Goal: Find specific page/section: Find specific page/section

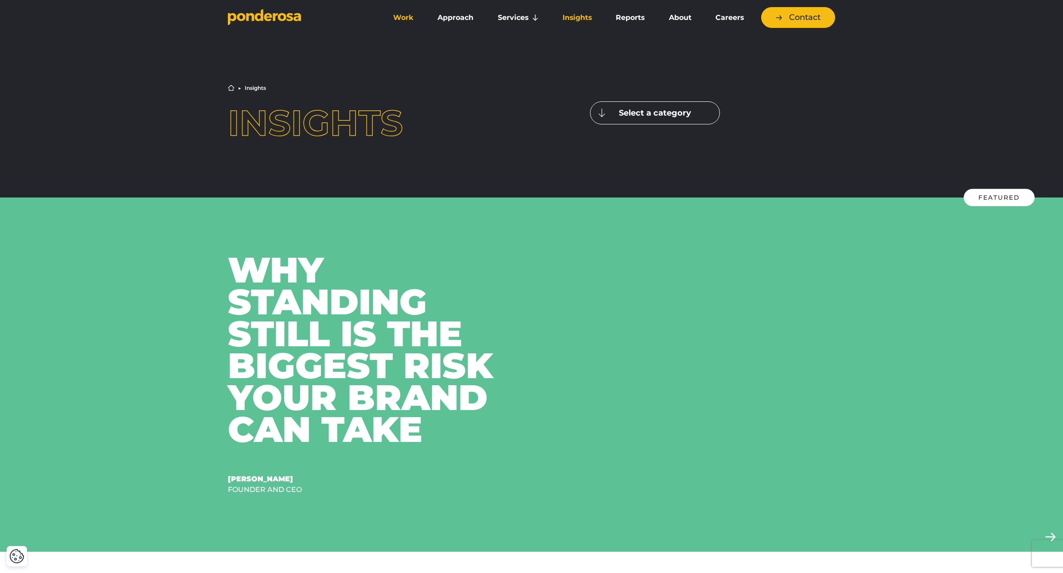
click at [405, 23] on link "Work" at bounding box center [403, 17] width 41 height 19
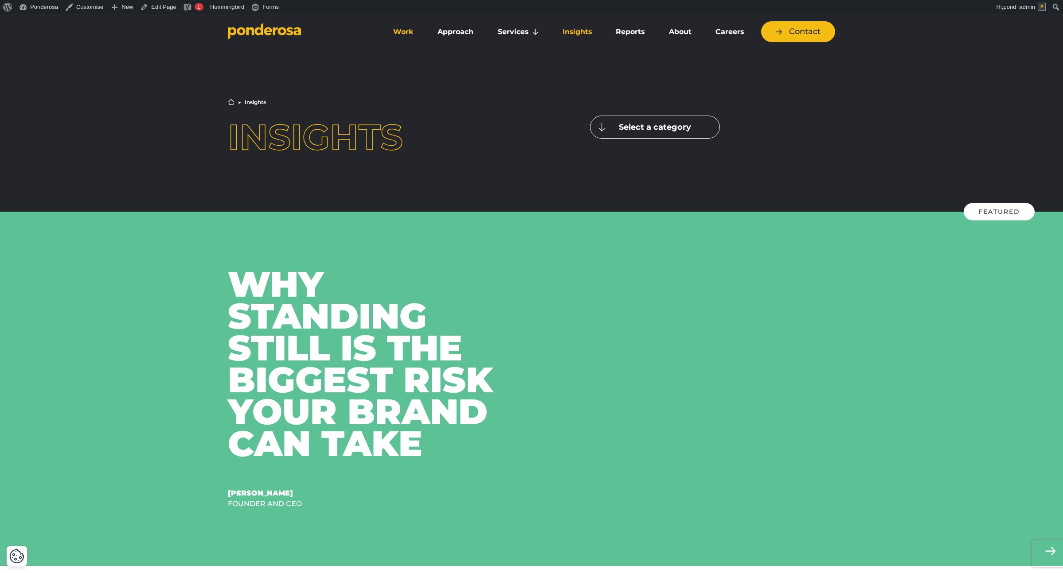
click at [397, 27] on link "Work" at bounding box center [403, 32] width 41 height 19
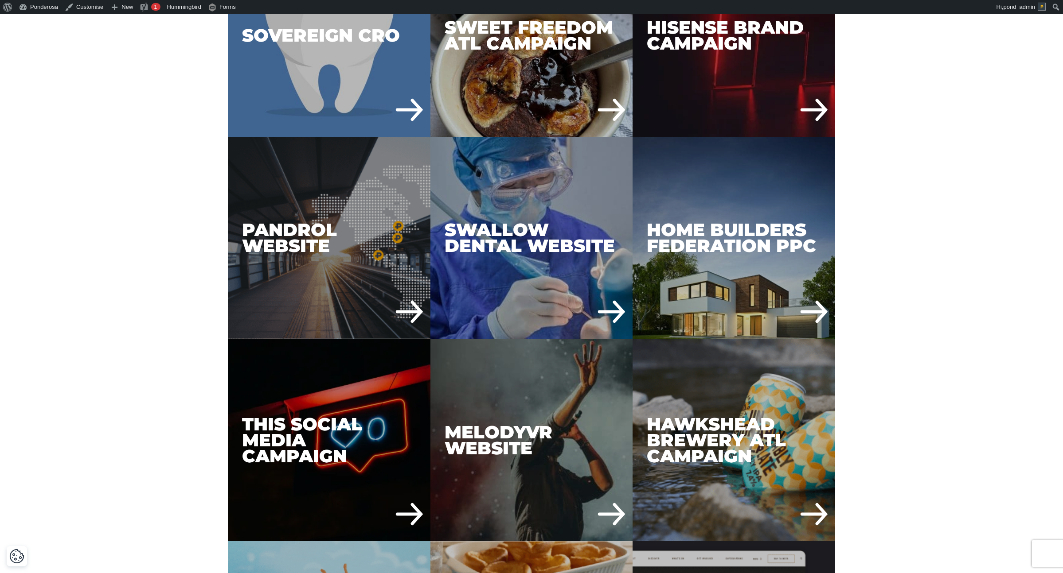
scroll to position [3193, 0]
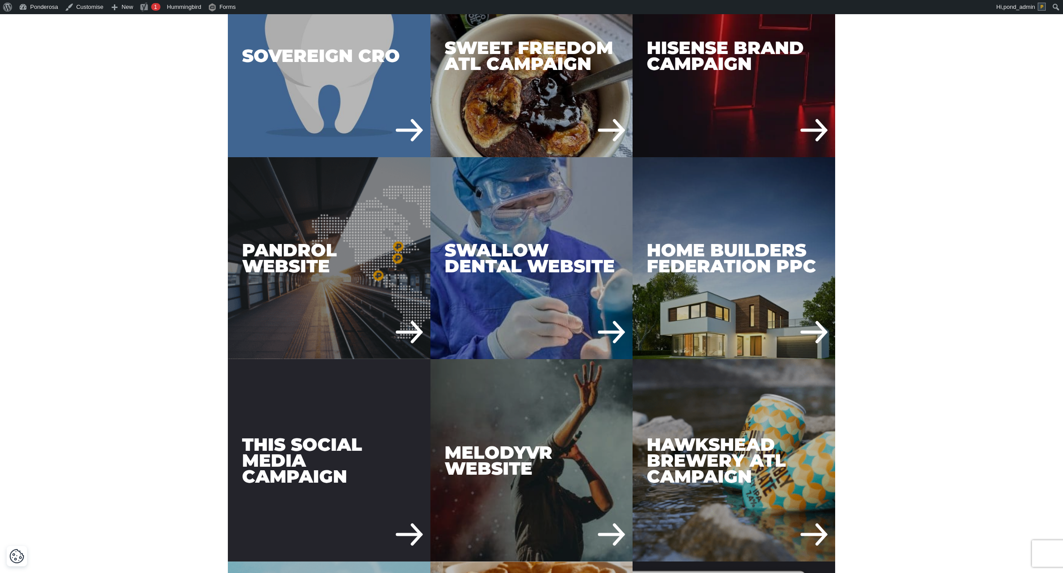
click at [297, 437] on div "THIS Social Media Campaign" at bounding box center [329, 460] width 202 height 202
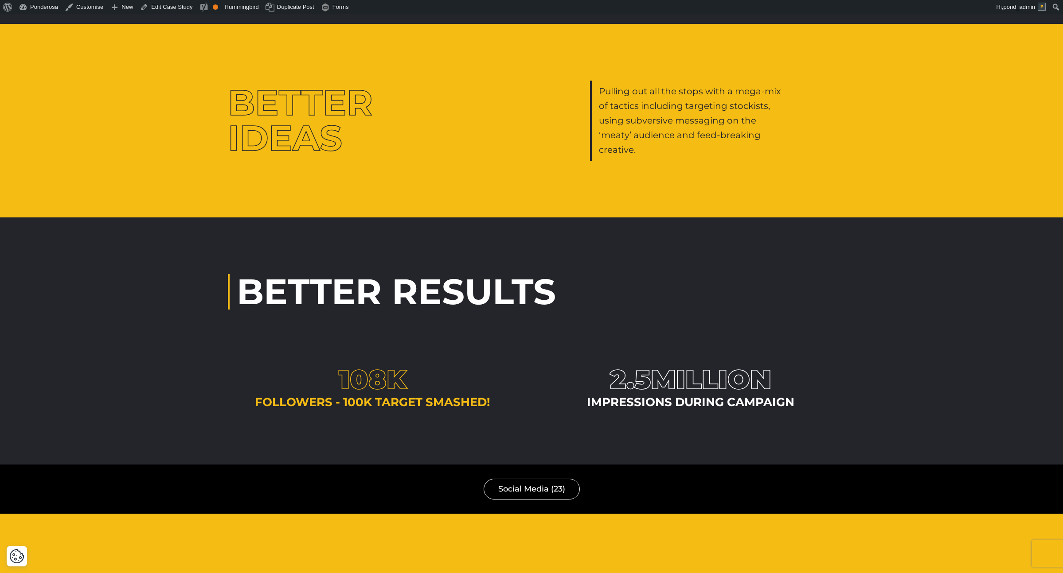
scroll to position [910, 0]
